Goal: Check status: Check status

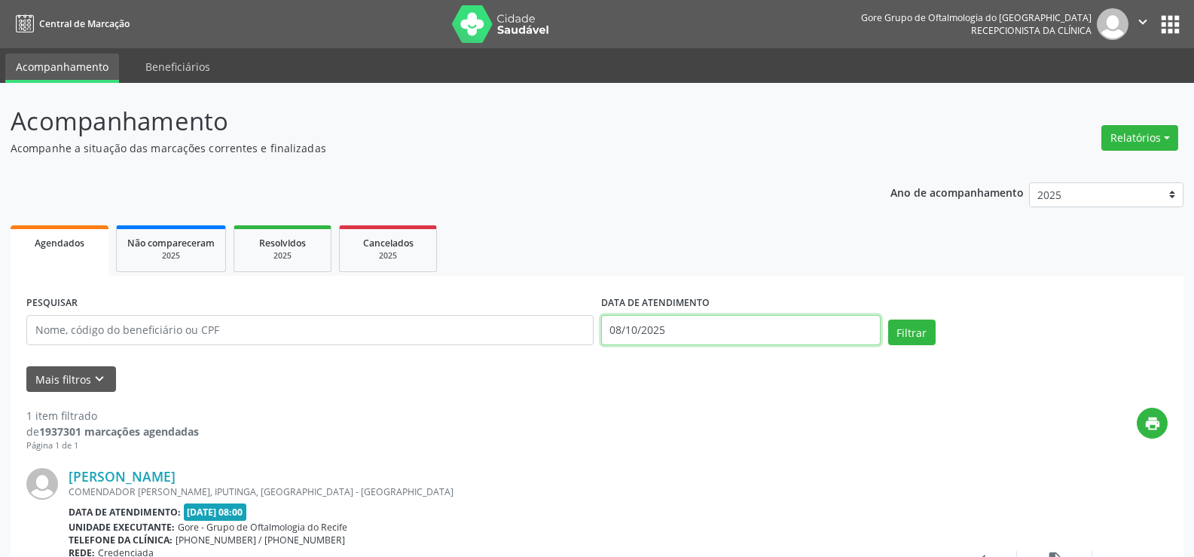
click at [729, 334] on input "08/10/2025" at bounding box center [740, 330] width 279 height 30
click at [707, 173] on span "8" at bounding box center [716, 177] width 29 height 29
type input "08/10/2025"
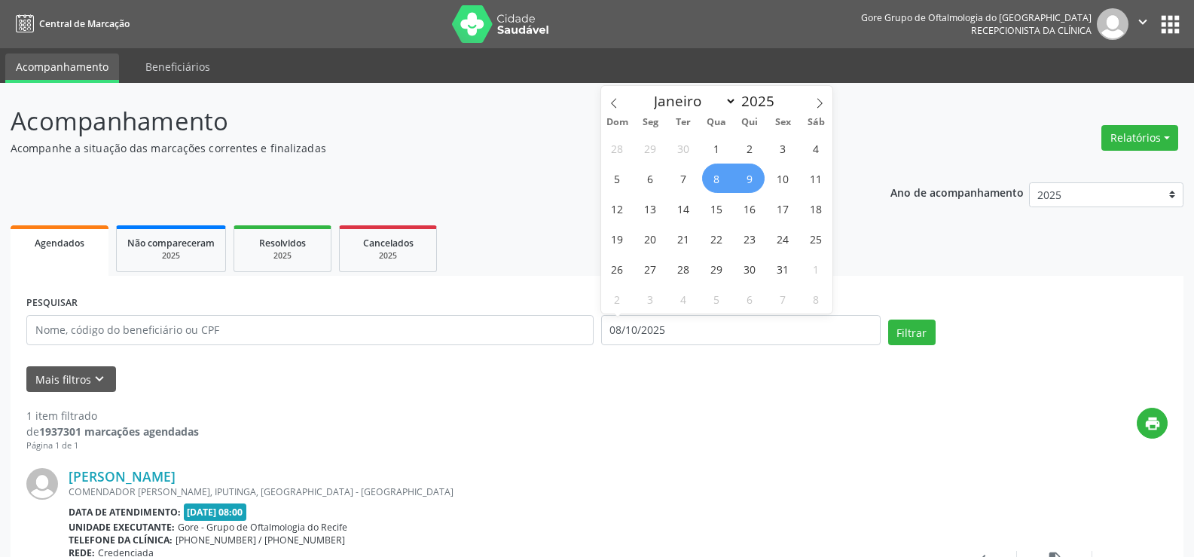
click at [762, 177] on span "9" at bounding box center [749, 177] width 29 height 29
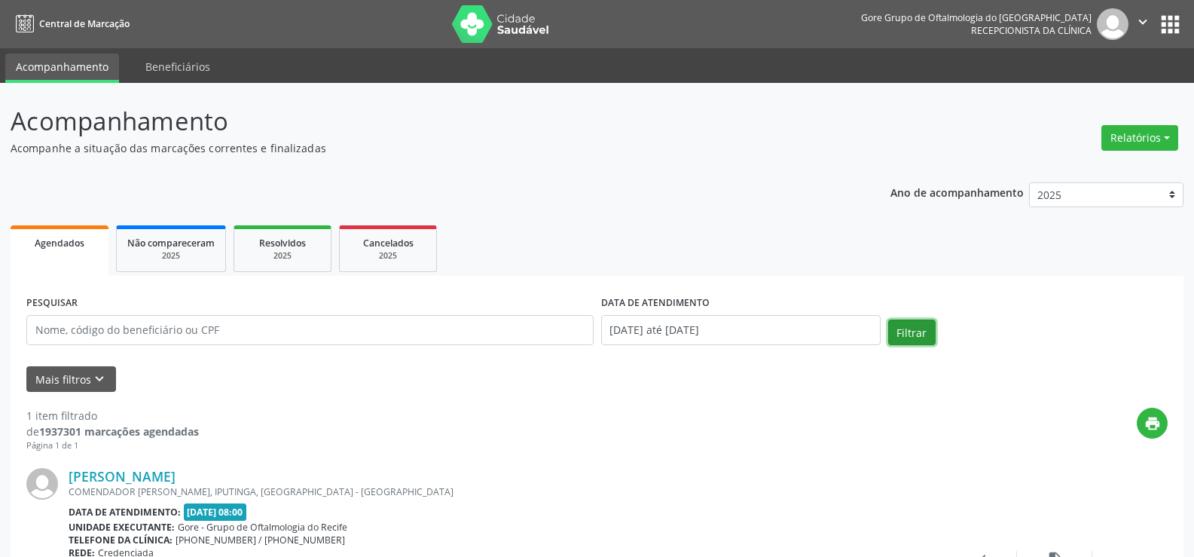
click at [914, 328] on button "Filtrar" at bounding box center [911, 332] width 47 height 26
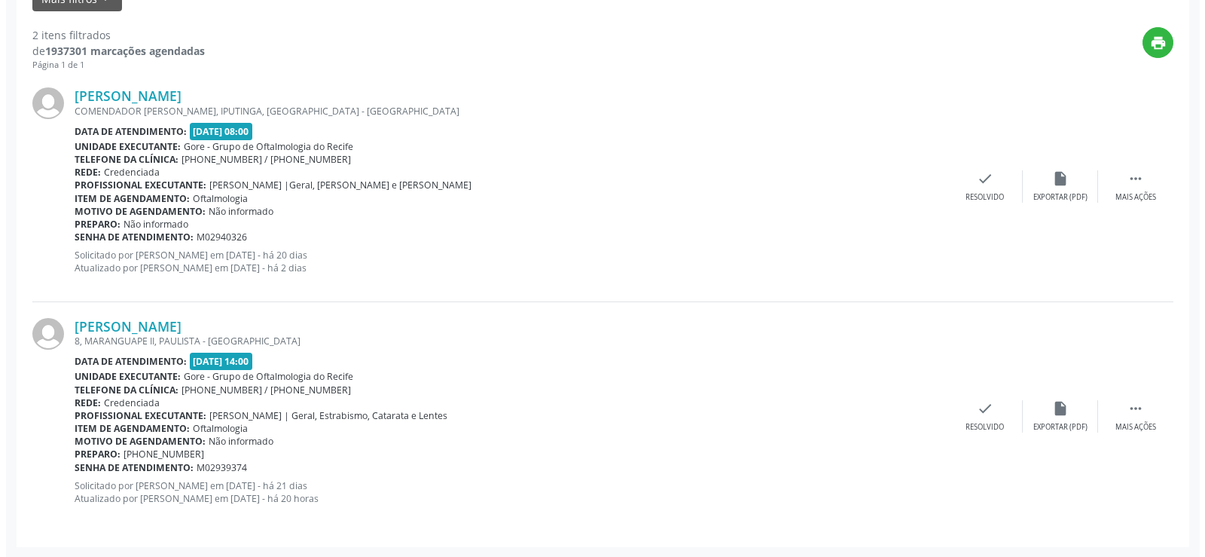
scroll to position [381, 0]
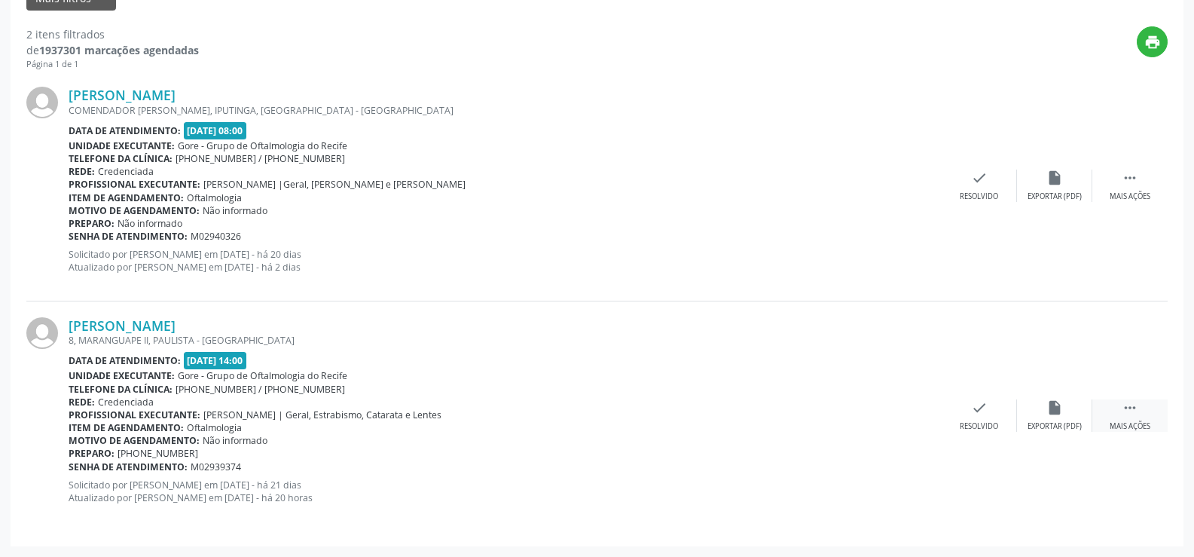
click at [1129, 403] on icon "" at bounding box center [1130, 407] width 17 height 17
click at [978, 412] on icon "cancel" at bounding box center [979, 407] width 17 height 17
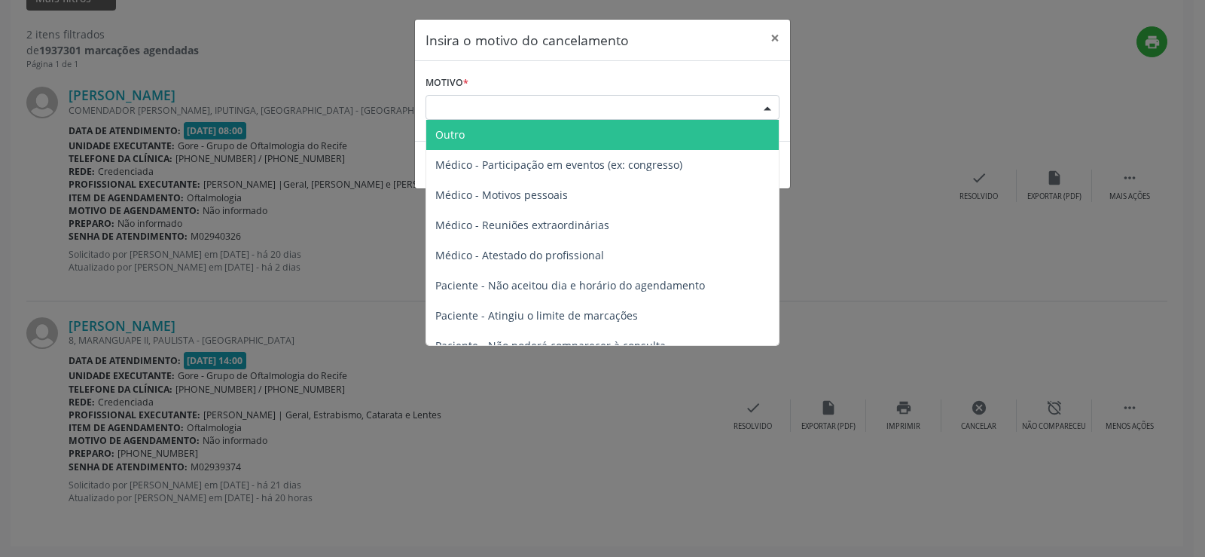
click at [506, 100] on div "Escolha o motivo" at bounding box center [603, 108] width 354 height 26
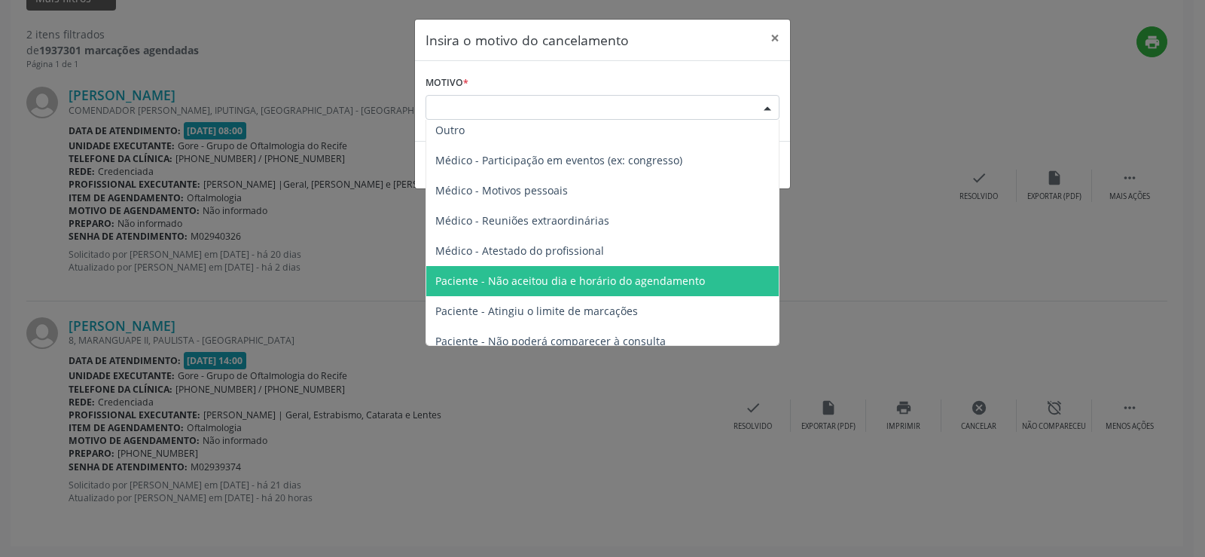
scroll to position [0, 0]
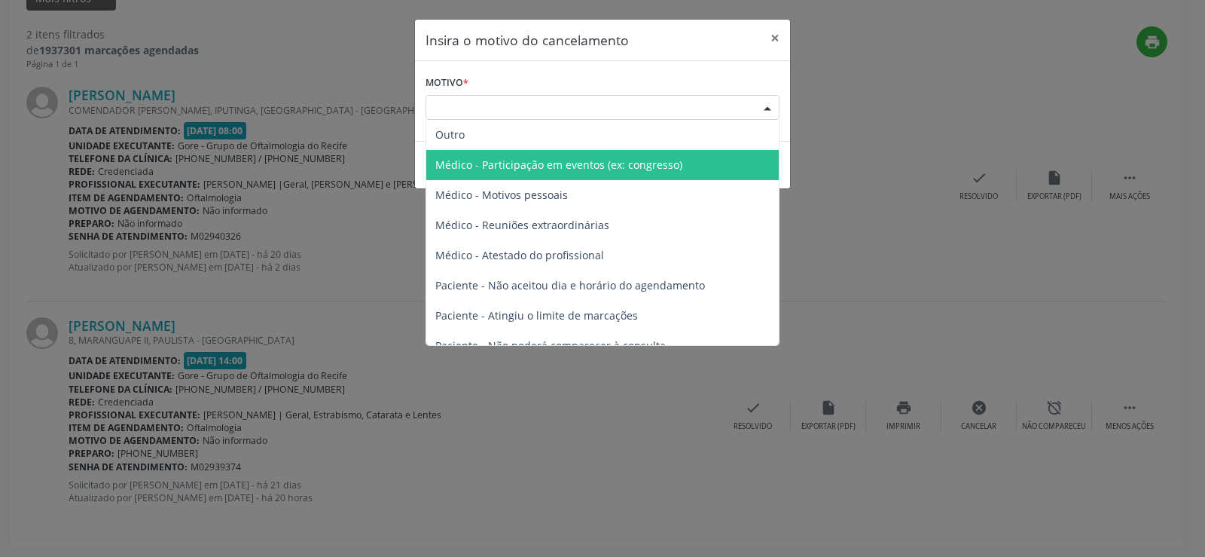
click at [570, 166] on span "Médico - Participação em eventos (ex: congresso)" at bounding box center [558, 164] width 247 height 14
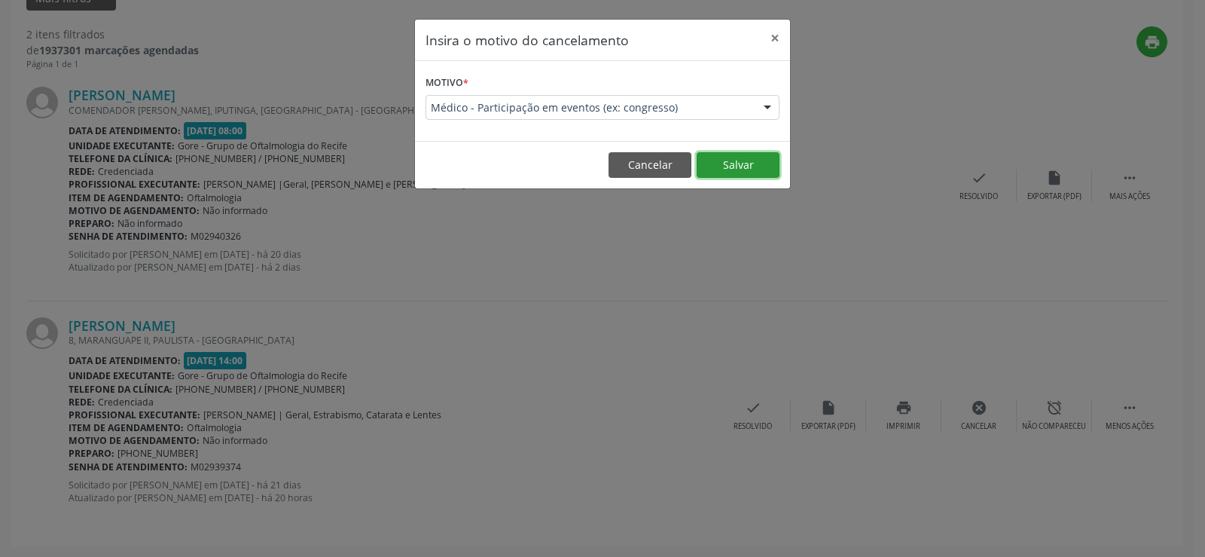
click at [747, 169] on button "Salvar" at bounding box center [738, 165] width 83 height 26
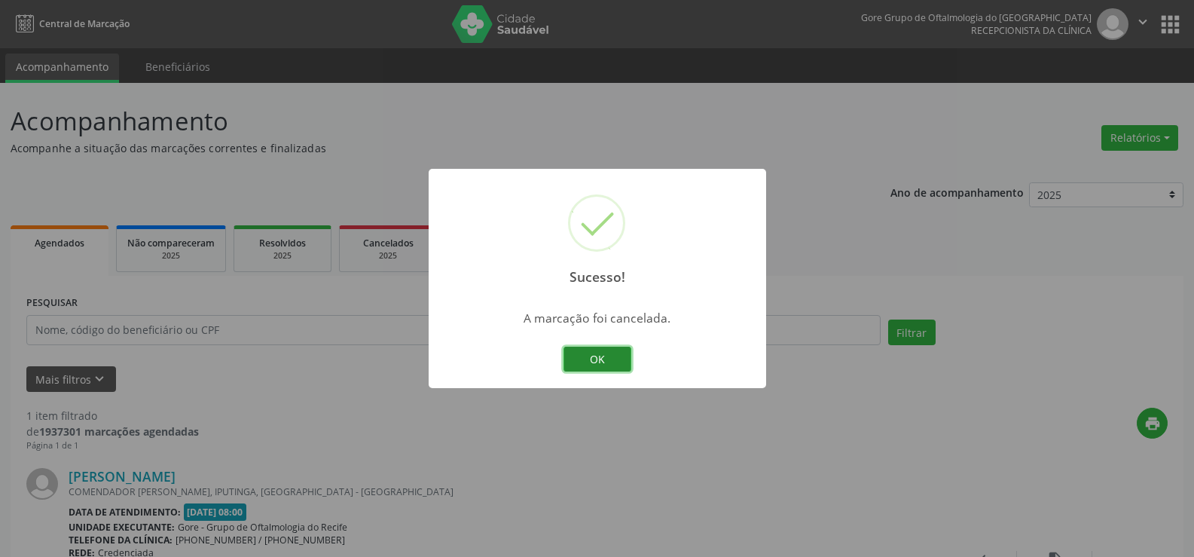
click at [594, 356] on button "OK" at bounding box center [597, 359] width 68 height 26
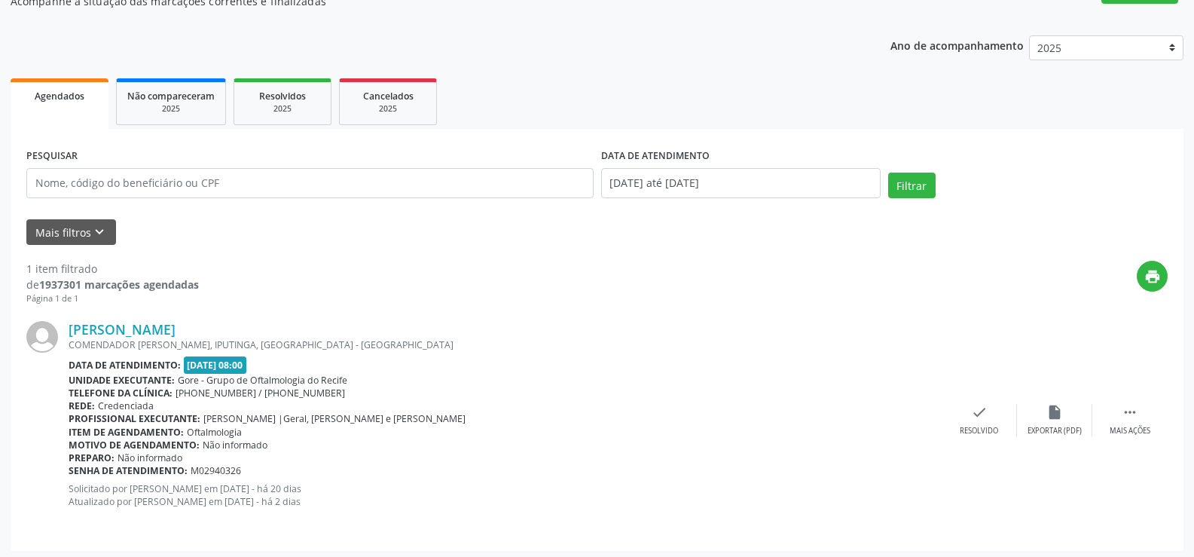
scroll to position [151, 0]
